Goal: Contribute content

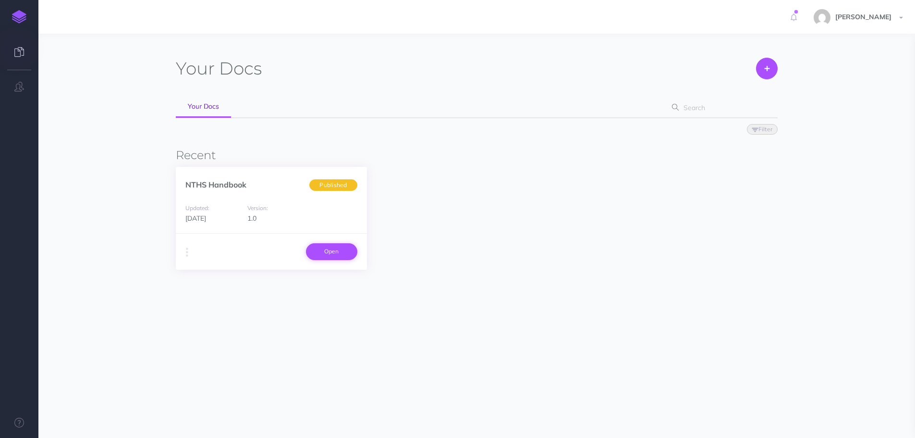
click at [342, 257] on link "Open" at bounding box center [331, 251] width 51 height 16
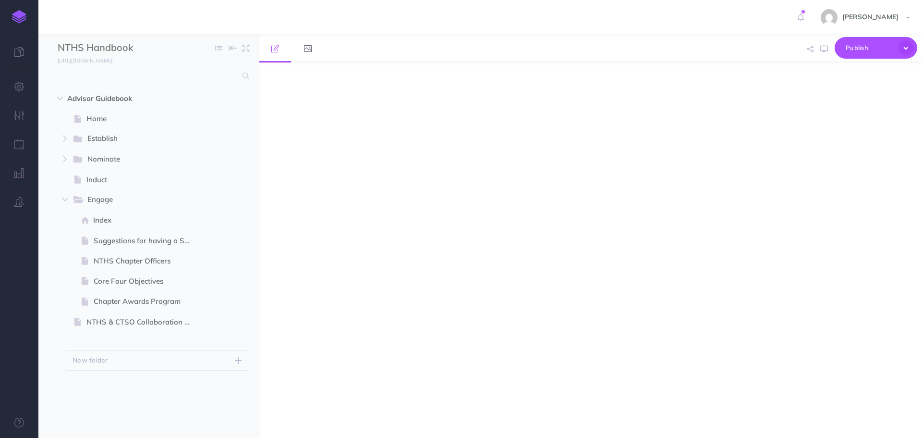
select select "null"
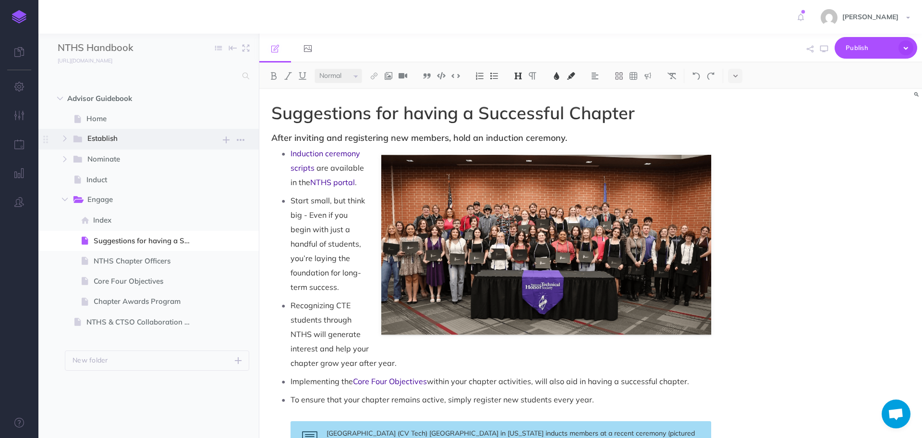
click at [103, 135] on span "Establish" at bounding box center [136, 139] width 99 height 12
select select "null"
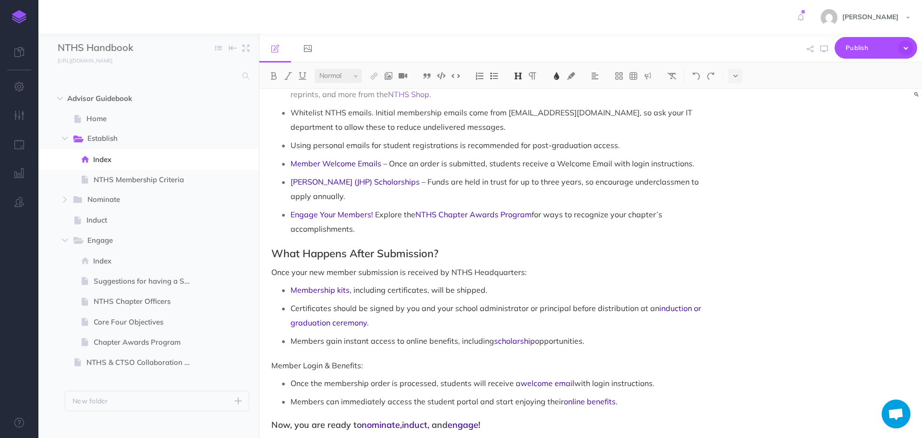
scroll to position [907, 0]
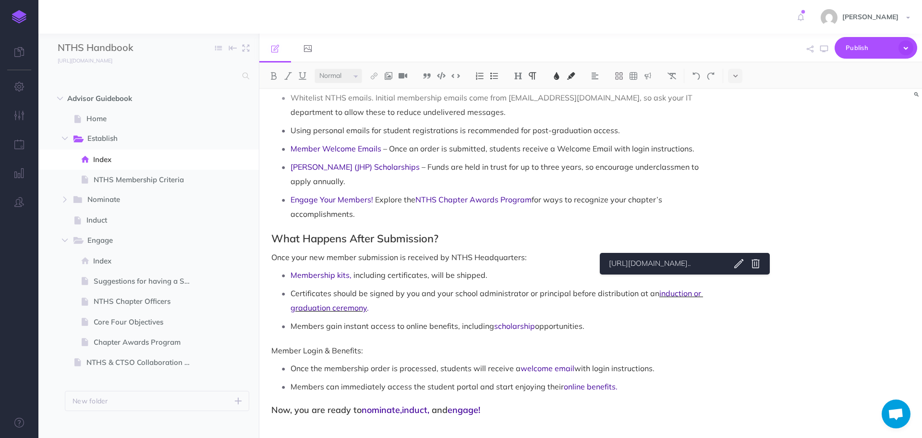
click at [686, 288] on span "induction or graduation ceremony" at bounding box center [497, 300] width 413 height 24
click at [696, 263] on link "https://docs.nths.org/1.0/advisor-guidebook/ind..." at bounding box center [666, 263] width 120 height 12
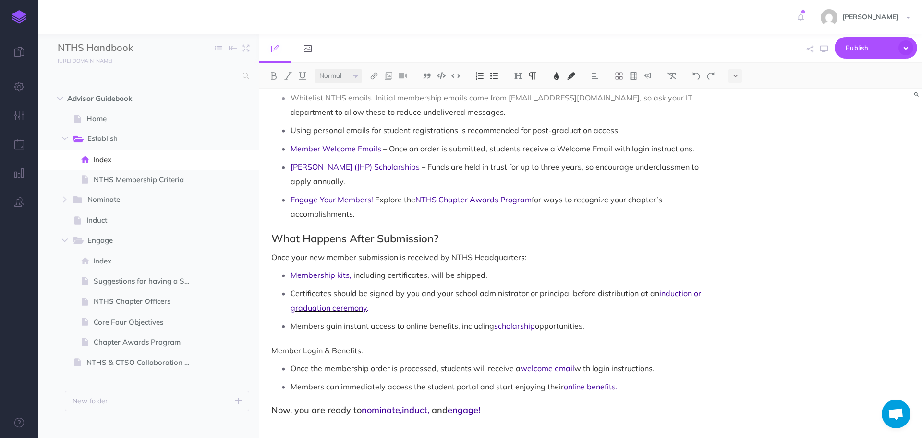
click at [678, 288] on span "induction or graduation ceremony" at bounding box center [497, 300] width 413 height 24
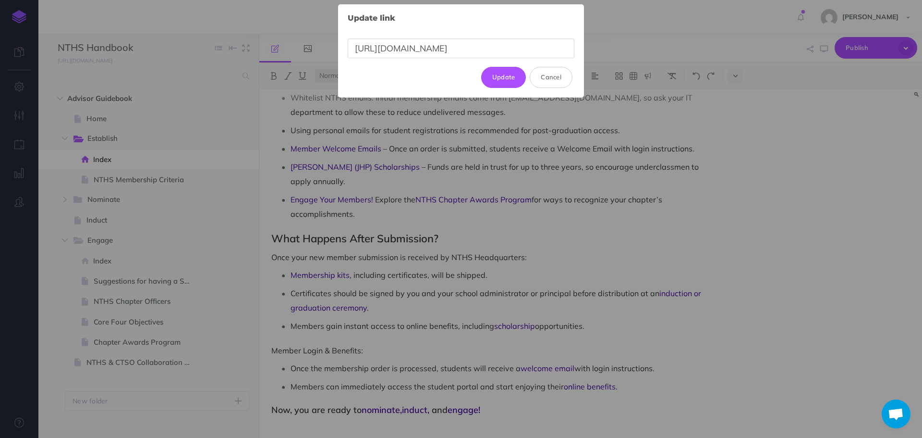
click at [758, 261] on body "Toggle Navigation Peyton Holland Settings Account Settings Teams Create Team Su…" at bounding box center [461, 219] width 922 height 438
click at [539, 73] on button "Cancel" at bounding box center [551, 77] width 43 height 21
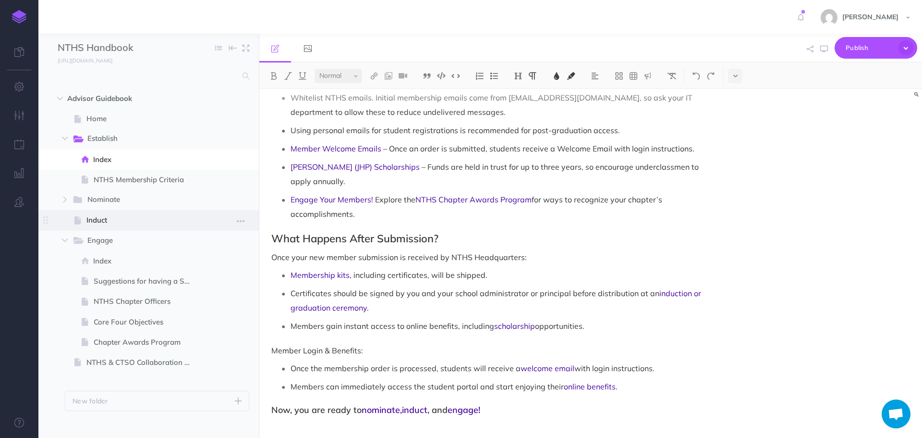
click at [97, 223] on span "Induct" at bounding box center [143, 220] width 115 height 12
select select "null"
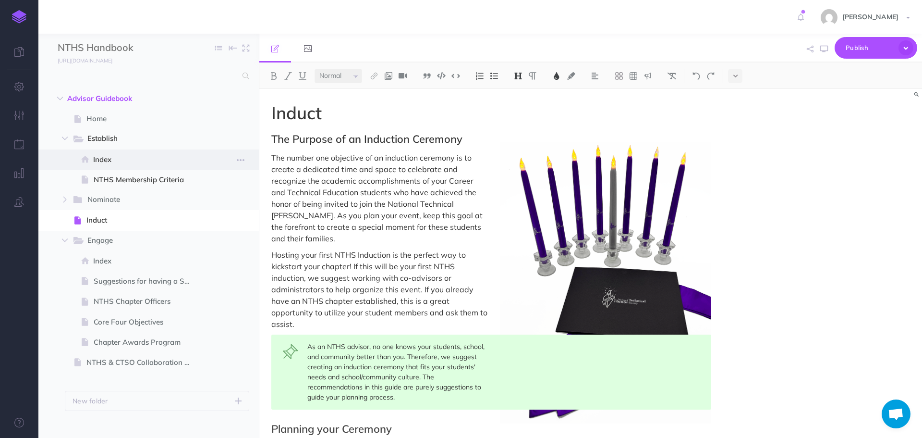
click at [102, 162] on span "Index" at bounding box center [147, 160] width 108 height 12
select select "null"
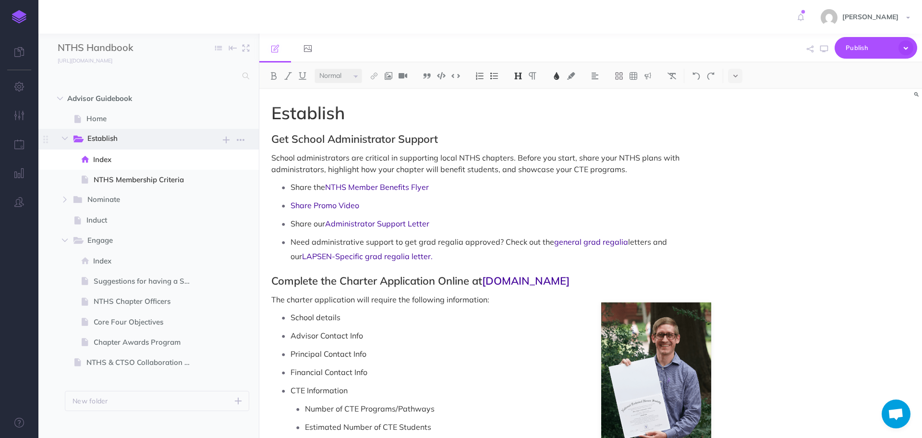
click at [102, 137] on span "Establish" at bounding box center [136, 139] width 99 height 12
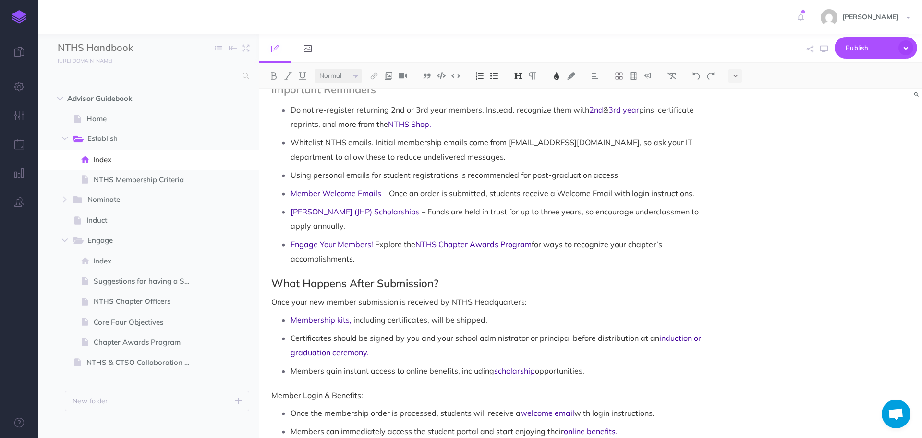
scroll to position [907, 0]
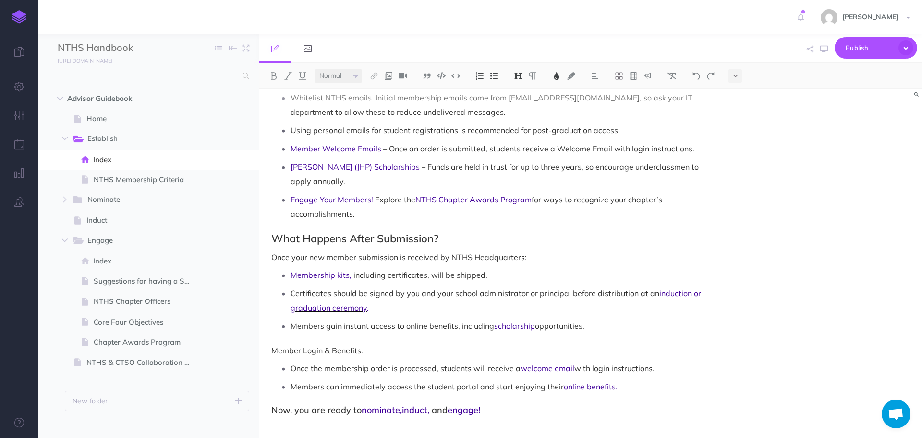
click at [337, 297] on span "induction or graduation ceremony" at bounding box center [497, 300] width 413 height 24
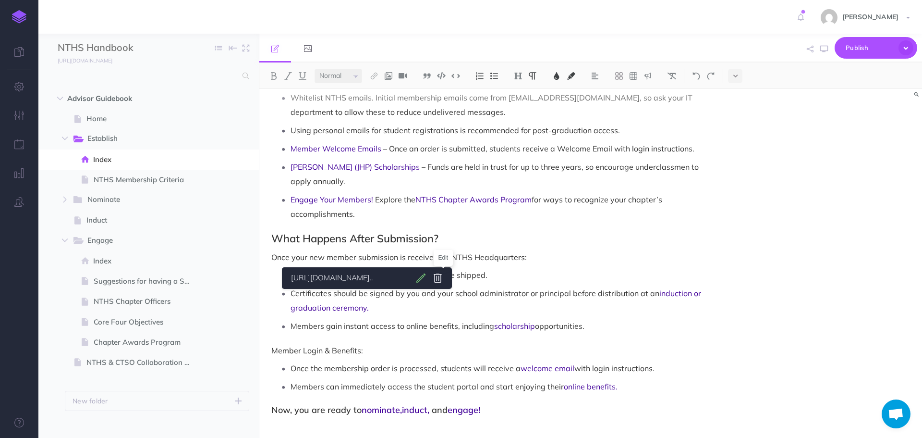
click at [445, 274] on body "Toggle Navigation Peyton Holland Settings Account Settings Teams Create Team Su…" at bounding box center [461, 219] width 922 height 438
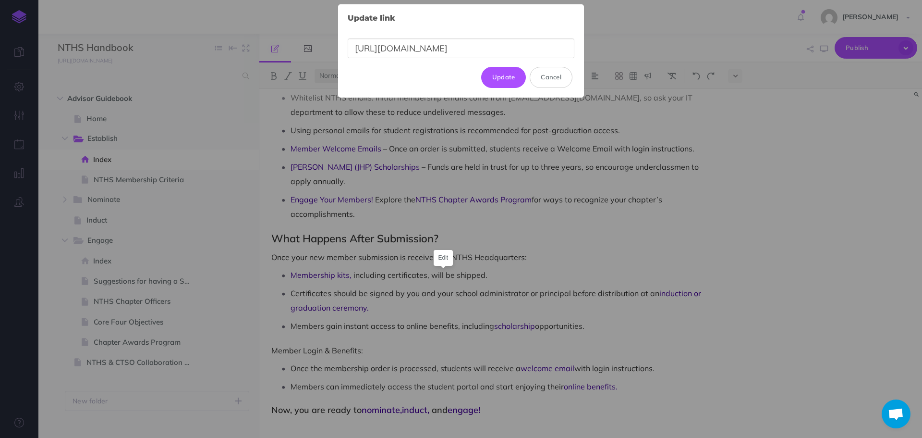
scroll to position [0, 24]
click at [563, 72] on button "Cancel" at bounding box center [551, 77] width 43 height 21
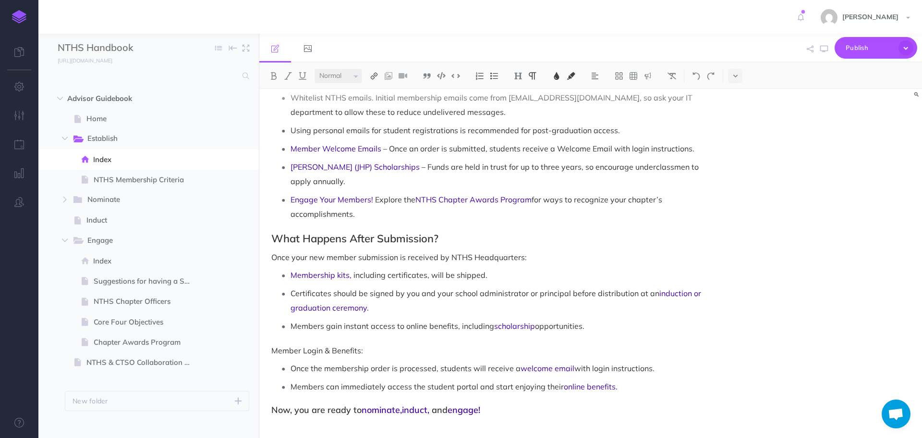
click at [375, 78] on img at bounding box center [374, 76] width 9 height 8
click at [373, 108] on icon at bounding box center [374, 107] width 8 height 7
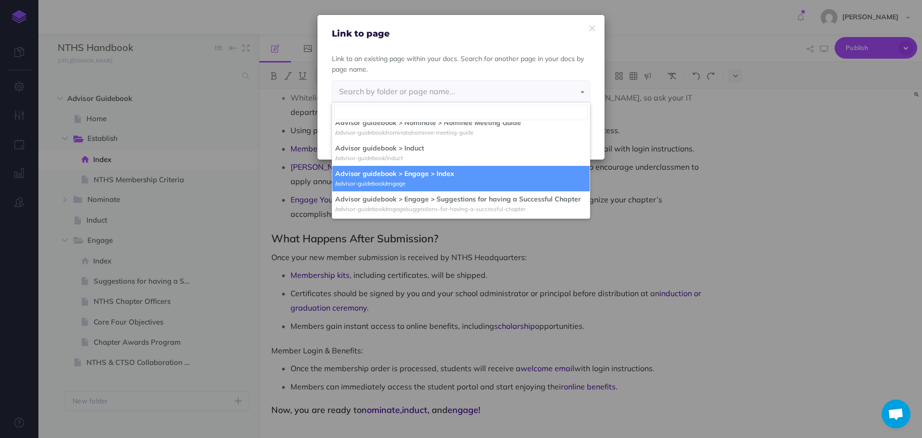
scroll to position [96, 0]
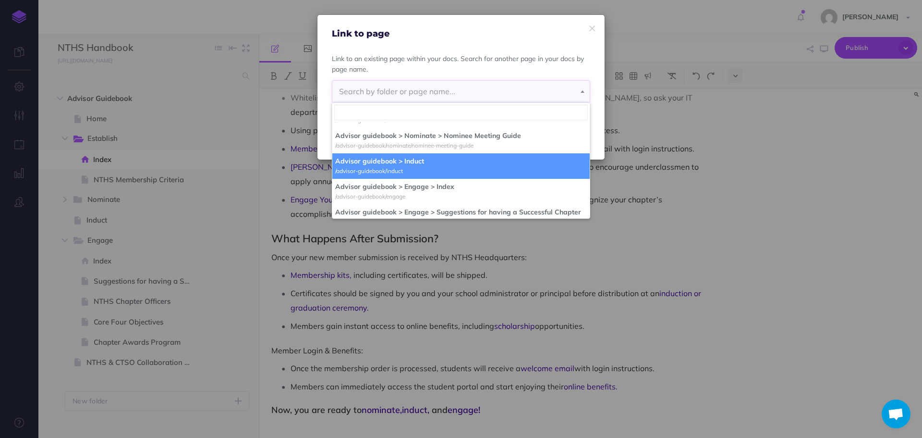
select select "FPB-10TO-0MU-APZ"
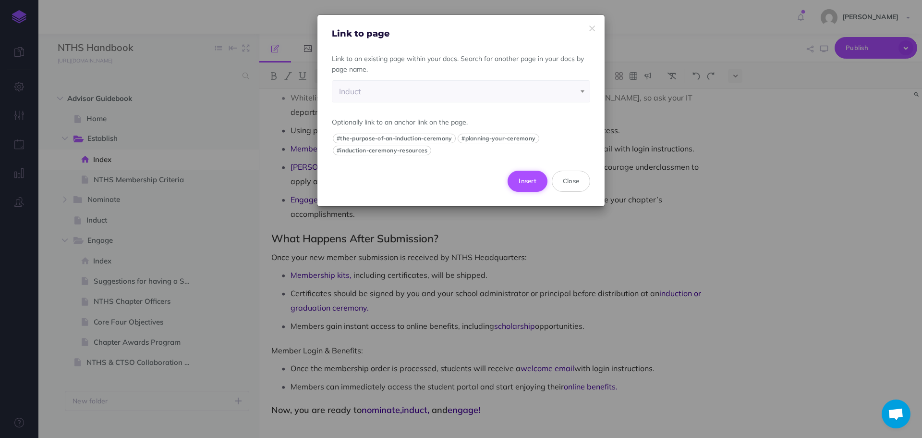
click at [525, 181] on button "Insert" at bounding box center [528, 181] width 40 height 21
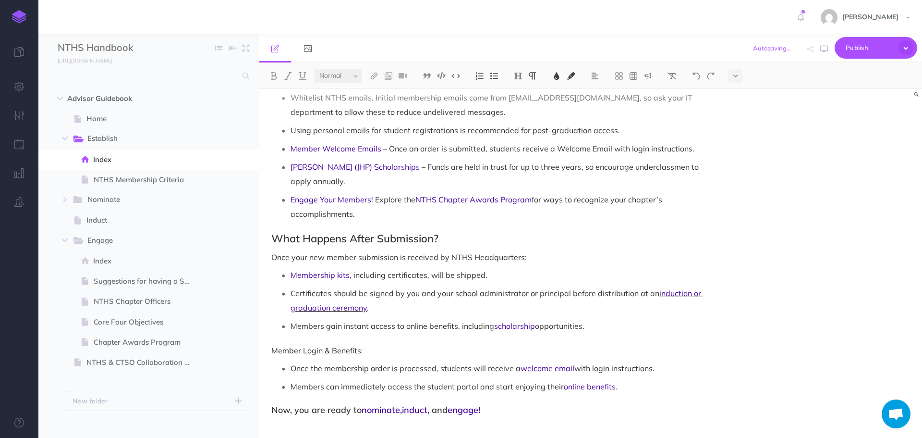
click at [680, 288] on span "induction or graduation ceremony" at bounding box center [497, 300] width 413 height 24
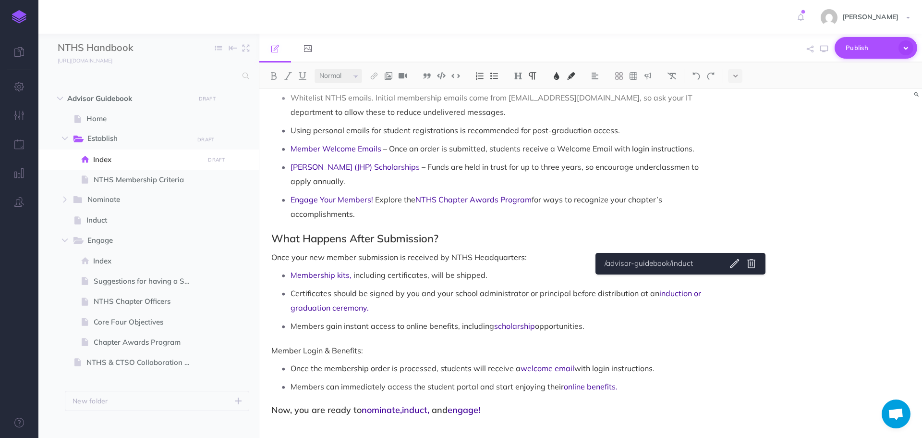
click at [865, 40] on button "Publish" at bounding box center [876, 48] width 83 height 22
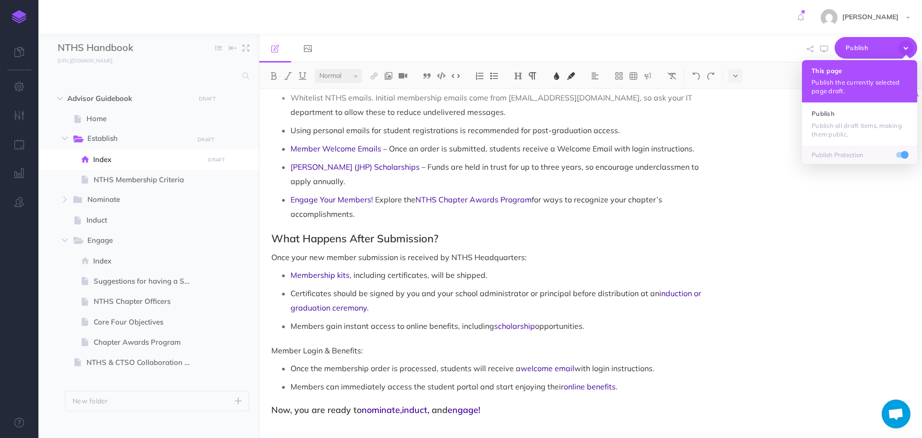
click at [859, 73] on h4 "This page" at bounding box center [860, 70] width 96 height 7
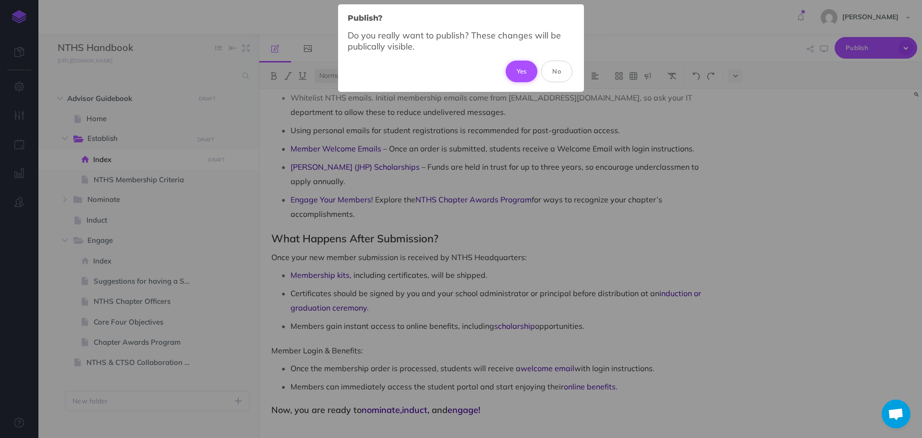
click at [514, 69] on button "Yes" at bounding box center [522, 71] width 32 height 21
